Goal: Complete application form

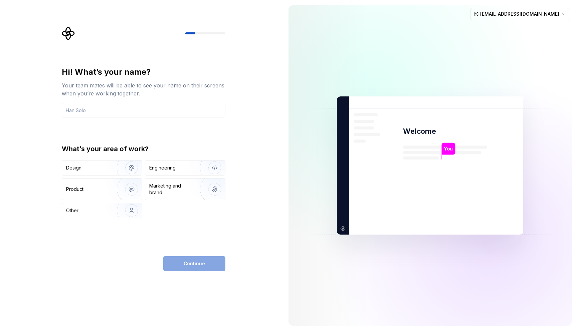
click at [401, 26] on img at bounding box center [430, 166] width 270 height 316
click at [108, 166] on img "button" at bounding box center [127, 168] width 43 height 45
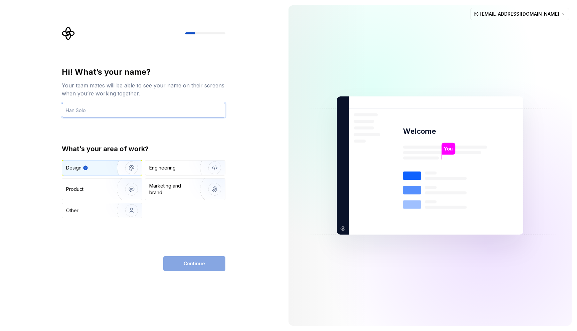
click at [94, 106] on input "text" at bounding box center [144, 110] width 164 height 15
type input "Abhijit"
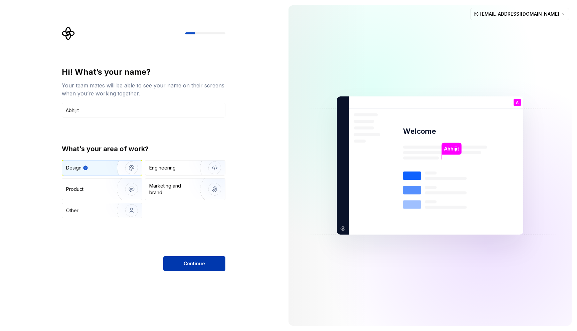
click at [194, 259] on button "Continue" at bounding box center [194, 263] width 62 height 15
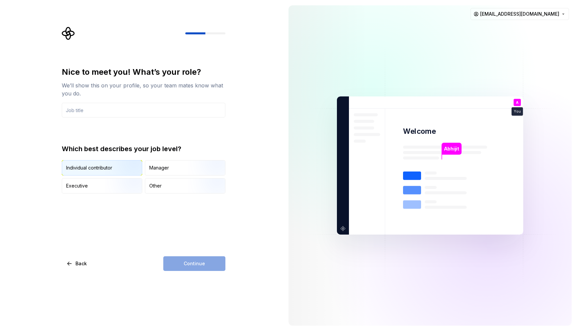
click at [97, 169] on div "Individual contributor" at bounding box center [89, 168] width 46 height 7
click at [203, 263] on div "Continue" at bounding box center [194, 263] width 62 height 15
click at [87, 111] on input "text" at bounding box center [144, 110] width 164 height 15
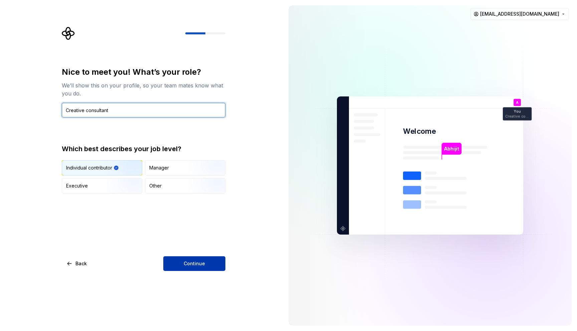
type input "Creative consultant"
click at [180, 264] on button "Continue" at bounding box center [194, 263] width 62 height 15
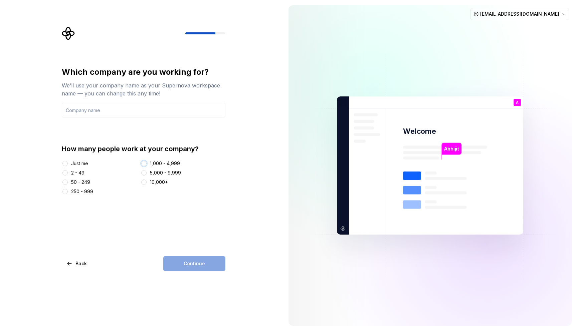
click at [145, 164] on button "1,000 - 4,999" at bounding box center [143, 163] width 5 height 5
click at [87, 111] on input "text" at bounding box center [144, 110] width 164 height 15
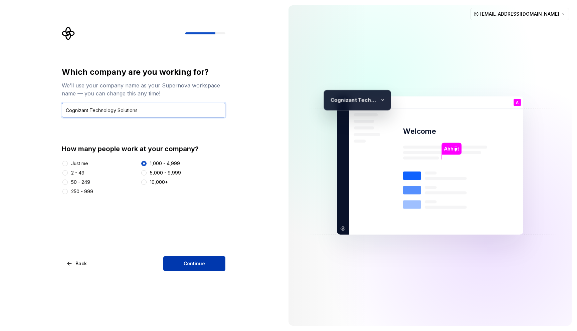
type input "Cognizant Technology Solutions"
click at [196, 267] on button "Continue" at bounding box center [194, 263] width 62 height 15
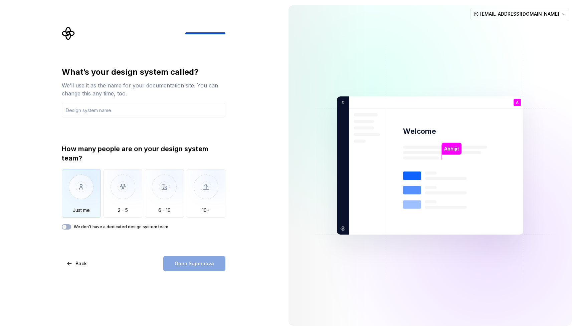
click at [80, 184] on img "button" at bounding box center [81, 192] width 39 height 45
click at [69, 263] on button "Back" at bounding box center [77, 263] width 31 height 15
click at [69, 264] on button "Back" at bounding box center [77, 263] width 31 height 15
click at [72, 265] on button "Back" at bounding box center [77, 263] width 31 height 15
